Goal: Information Seeking & Learning: Learn about a topic

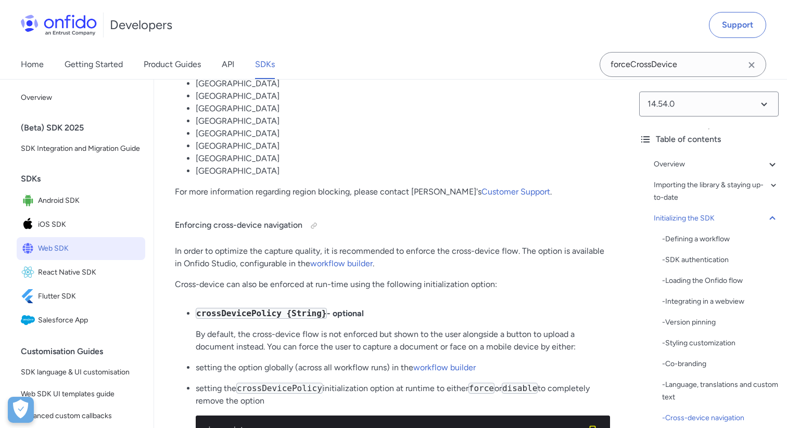
scroll to position [13, 0]
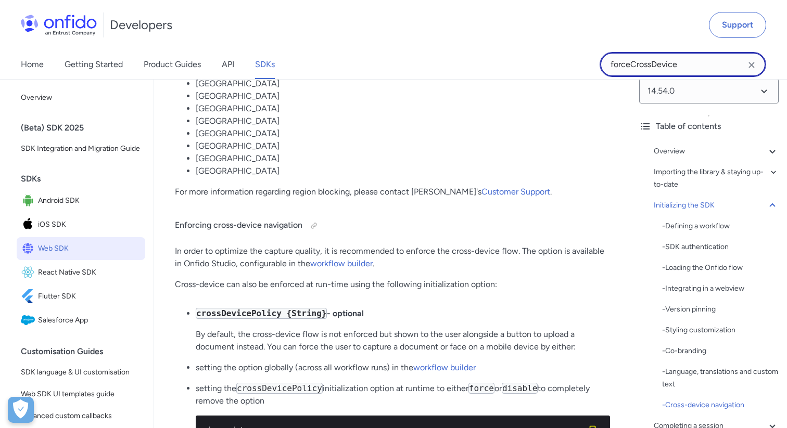
click at [683, 66] on input "forceCrossDevice" at bounding box center [683, 64] width 167 height 25
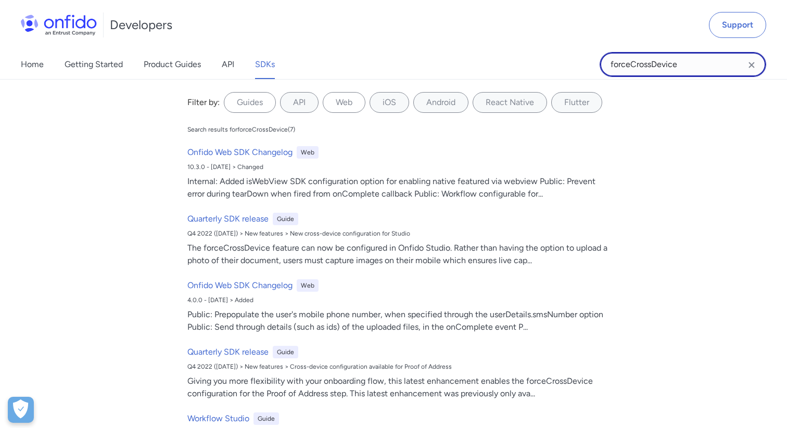
click at [682, 70] on input "forceCrossDevice" at bounding box center [683, 64] width 167 height 25
paste input "uploadFallback"
type input "uploadFallback"
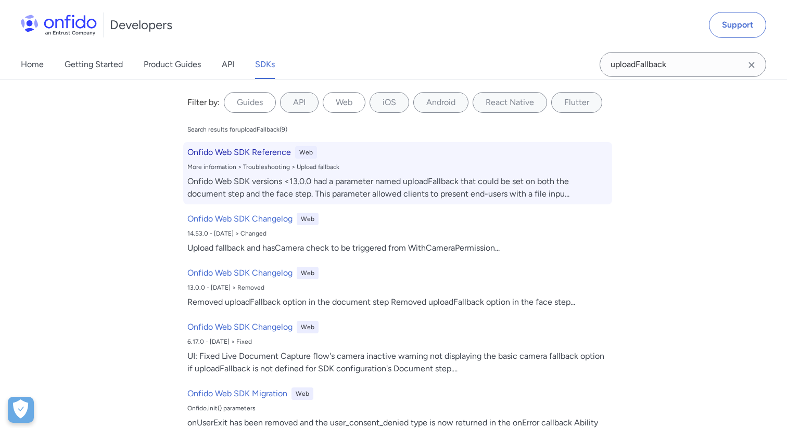
click at [263, 158] on h6 "Onfido Web SDK Reference" at bounding box center [239, 152] width 104 height 12
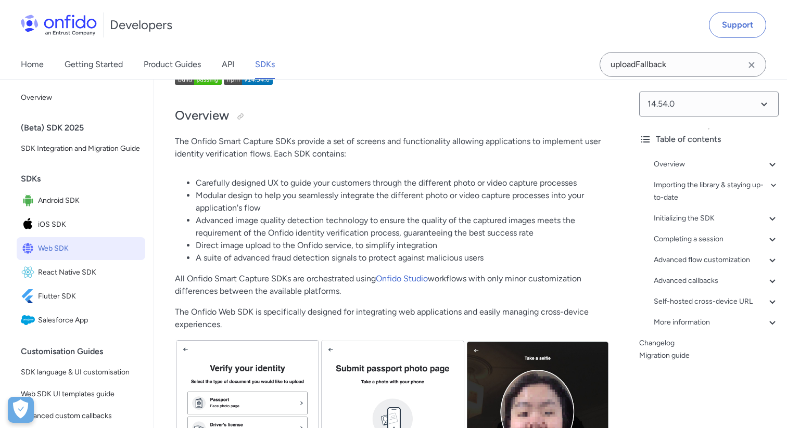
scroll to position [115, 0]
